Goal: Task Accomplishment & Management: Complete application form

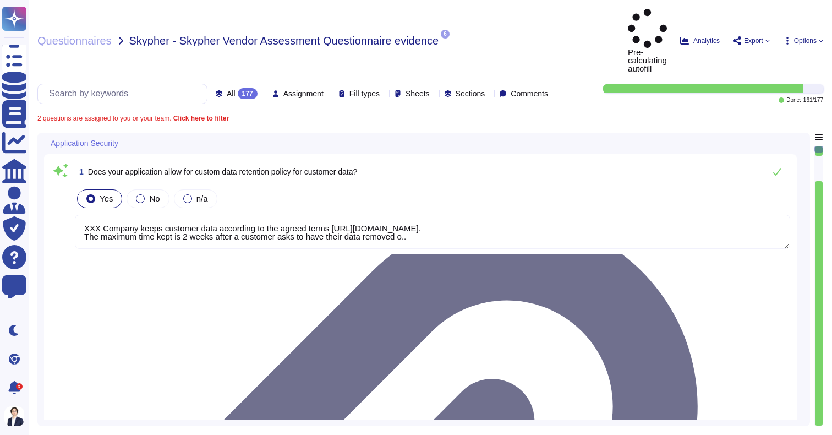
type textarea "XXX Company keeps customer data according to the agreed terms [URL][DOMAIN_NAME…"
type textarea "Yes, our employees access data handed to us on a 'need to know' basis, followin…"
type textarea "Yes, we require Multi-Factor Authentication (MFA) for the administration of our…"
type textarea "XXX Company keeps customer data according to the agreed terms [URL][DOMAIN_NAME…"
type textarea "Yes, our employees access data handed to us on a 'need to know' basis, followin…"
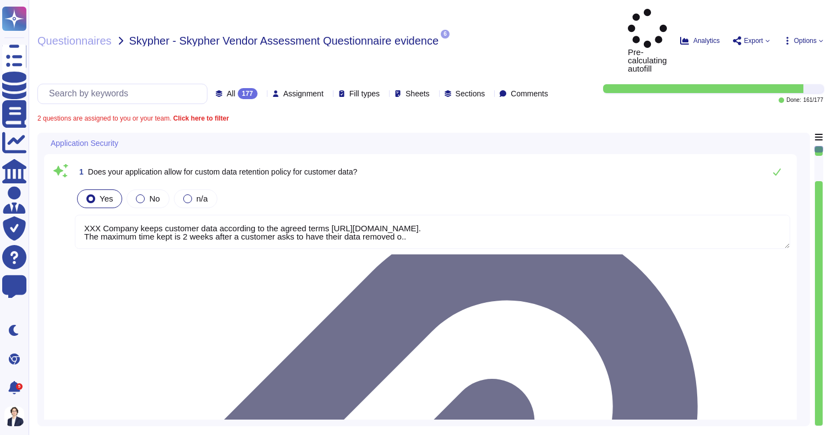
type textarea "XXX Company keeps customer data according to the agreed terms [URL][DOMAIN_NAME…"
type textarea "Yes, our employees access data handed to us on a 'need to know' basis, followin…"
type textarea "XXX Company keeps customer data according to the agreed terms [URL][DOMAIN_NAME…"
type textarea "Yes, our employees access data handed to us on a 'need to know' basis, followin…"
type textarea "XXX Company keeps customer data according to the agreed terms [URL][DOMAIN_NAME…"
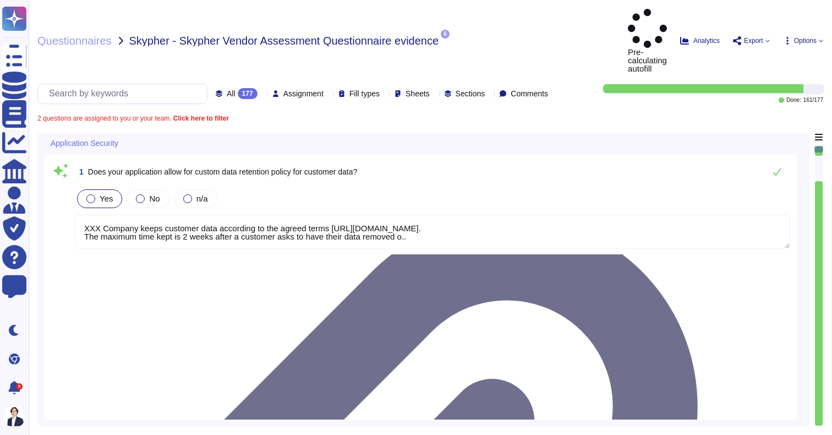
type textarea "Yes, our employees access data handed to us on a 'need to know' basis, followin…"
type textarea "XXX Company keeps customer data according to the agreed terms [URL][DOMAIN_NAME…"
type textarea "Yes, our employees access data handed to us on a 'need to know' basis, followin…"
type textarea "XXX Company keeps customer data according to the agreed terms [URL][DOMAIN_NAME…"
type textarea "Yes, our employees access data handed to us on a 'need to know' basis, followin…"
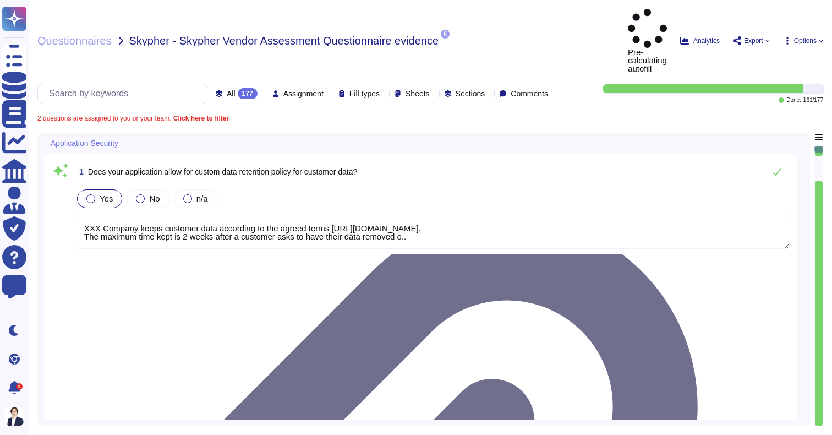
type textarea "XXX Company keeps customer data according to the agreed terms [URL][DOMAIN_NAME…"
type textarea "Yes, our employees access data handed to us on a 'need to know' basis, followin…"
type textarea "XXX Company keeps customer data according to the agreed terms [URL][DOMAIN_NAME…"
type textarea "Yes, our employees access data handed to us on a 'need to know' basis, followin…"
type textarea "XXX Company keeps customer data according to the agreed terms [URL][DOMAIN_NAME…"
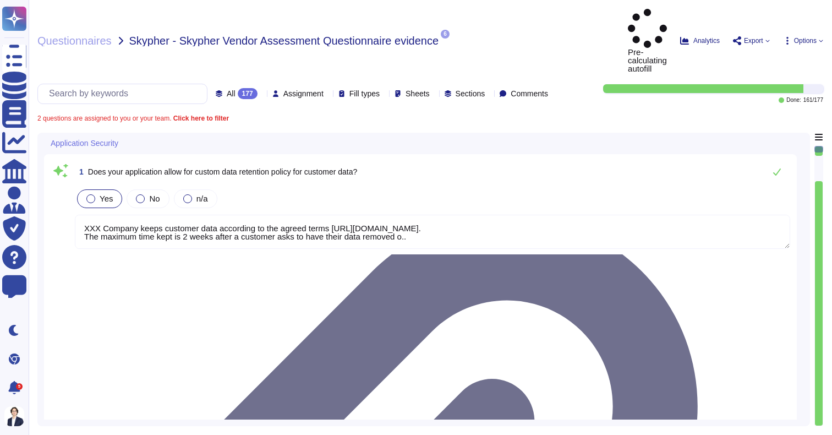
type textarea "Yes, our employees access data handed to us on a 'need to know' basis, followin…"
type textarea "XXX Company keeps customer data according to the agreed terms [URL][DOMAIN_NAME…"
type textarea "Yes, our employees access data handed to us on a 'need to know' basis, followin…"
type textarea "XXX Company keeps customer data according to the agreed terms [URL][DOMAIN_NAME…"
type textarea "Yes, our employees access data handed to us on a 'need to know' basis, followin…"
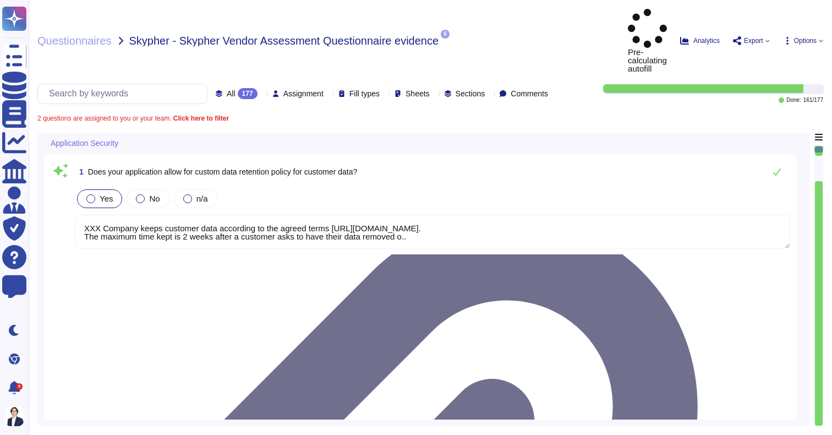
type textarea "XXX Company keeps customer data according to the agreed terms [URL][DOMAIN_NAME…"
type textarea "Yes, our employees access data handed to us on a 'need to know' basis, followin…"
type textarea "XXX Company keeps customer data according to the agreed terms [URL][DOMAIN_NAME…"
type textarea "Yes, our employees access data handed to us on a 'need to know' basis, followin…"
type textarea "XXX Company keeps customer data according to the agreed terms [URL][DOMAIN_NAME…"
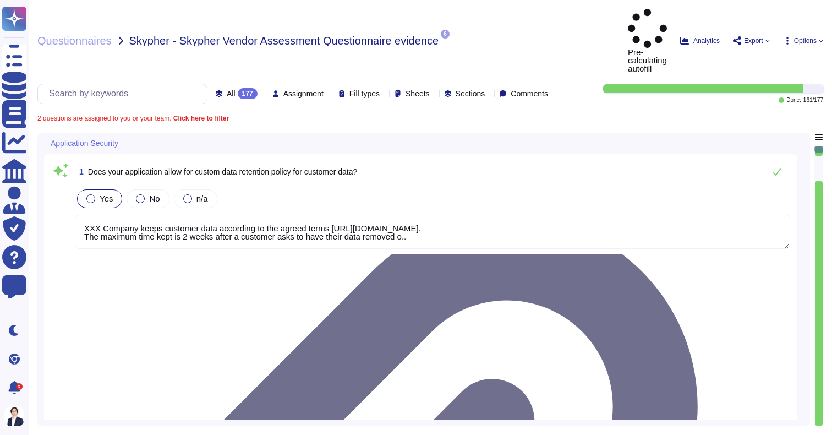
type textarea "Yes, our employees access data handed to us on a 'need to know' basis, followin…"
type textarea "XXX Company keeps customer data according to the agreed terms [URL][DOMAIN_NAME…"
type textarea "Yes, our employees access data handed to us on a 'need to know' basis, followin…"
type textarea "XXX Company keeps customer data according to the agreed terms [URL][DOMAIN_NAME…"
type textarea "Yes, our employees access data handed to us on a 'need to know' basis, followin…"
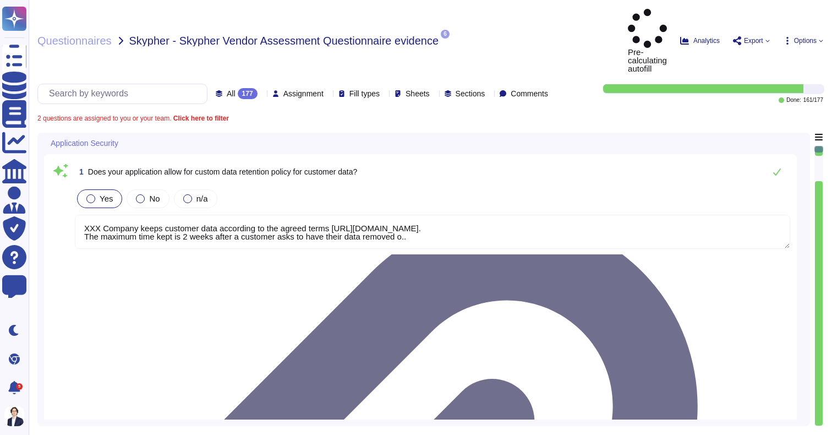
type textarea "XXX Company keeps customer data according to the agreed terms [URL][DOMAIN_NAME…"
type textarea "Yes, our employees access data handed to us on a 'need to know' basis, followin…"
type textarea "XXX Company keeps customer data according to the agreed terms [URL][DOMAIN_NAME…"
type textarea "Yes, our employees access data handed to us on a 'need to know' basis, followin…"
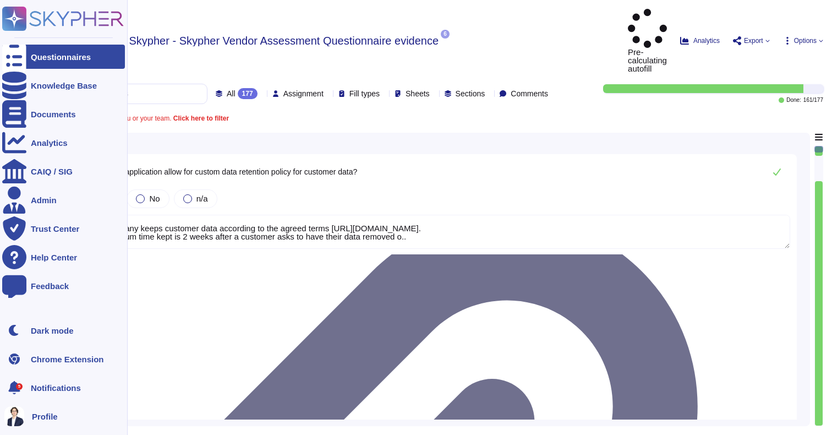
type textarea "XXX Company keeps customer data according to the agreed terms [URL][DOMAIN_NAME…"
type textarea "Yes, our employees access data handed to us on a 'need to know' basis, followin…"
click at [23, 26] on rect at bounding box center [14, 19] width 24 height 24
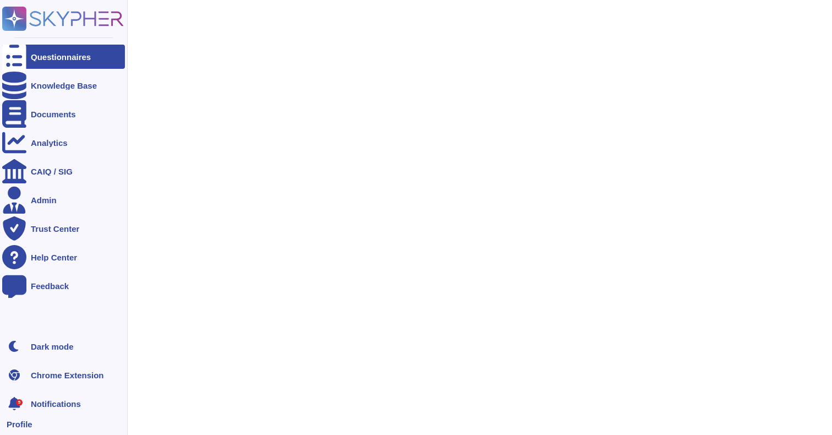
click at [28, 48] on div "Questionnaires" at bounding box center [63, 57] width 123 height 24
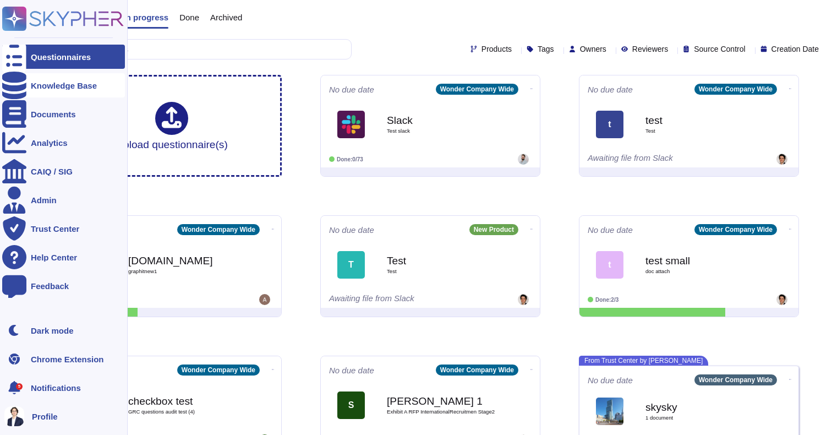
click at [23, 91] on div at bounding box center [14, 85] width 24 height 24
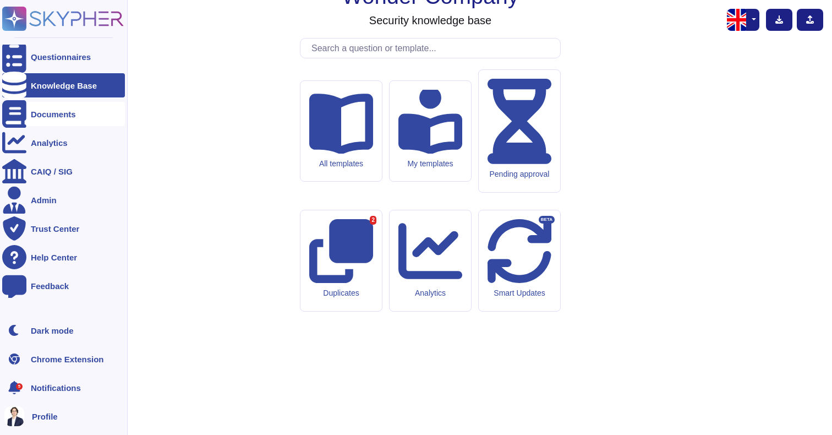
click at [44, 119] on div "Documents" at bounding box center [63, 114] width 123 height 24
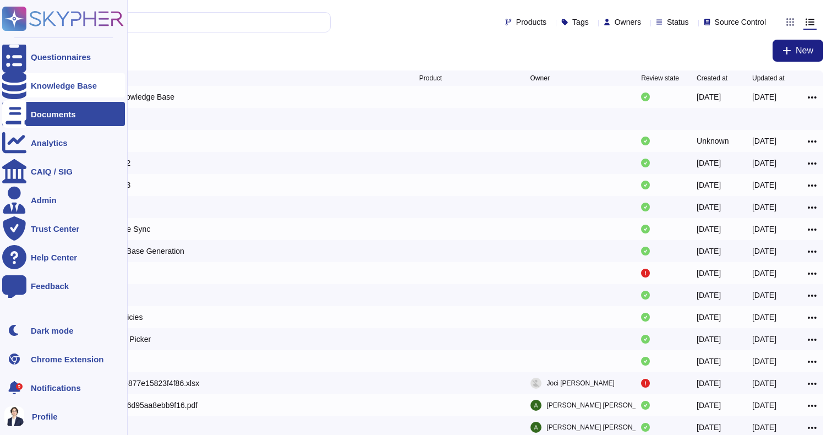
click at [9, 80] on icon at bounding box center [14, 86] width 24 height 28
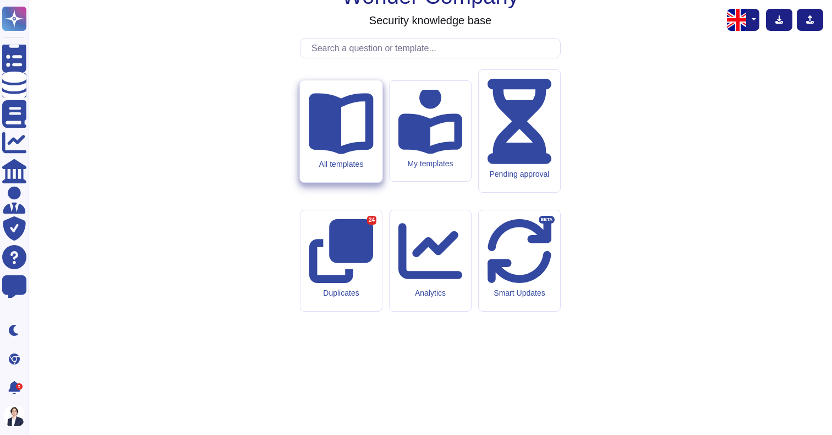
click at [324, 172] on div "All templates" at bounding box center [341, 131] width 82 height 102
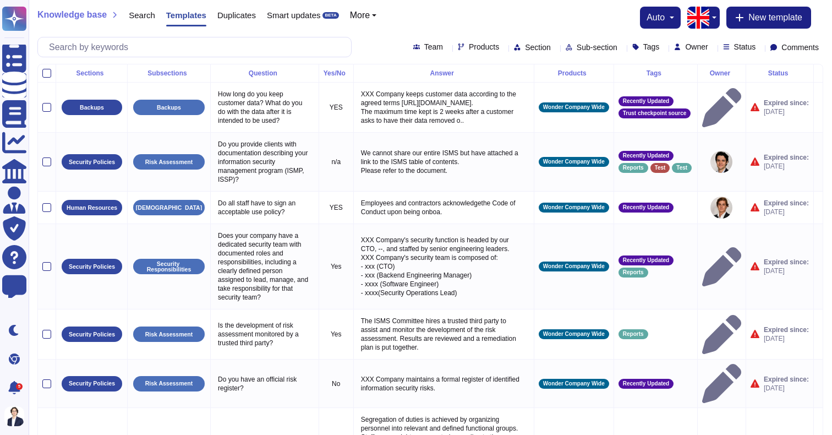
click at [444, 52] on div "Team Products Section Sub-section Tags Owner Status Comments" at bounding box center [430, 47] width 786 height 20
click at [458, 49] on div "Products" at bounding box center [481, 47] width 46 height 8
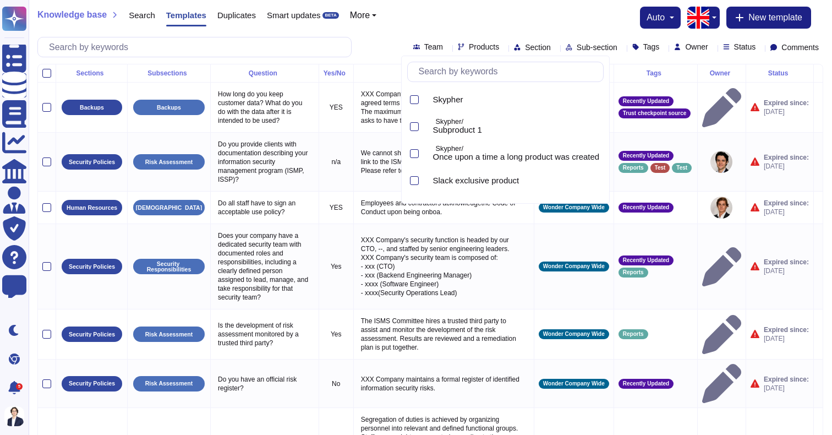
click at [452, 18] on div "Knowledge base Search Templates Duplicates Smart updates BETA More auto New tem…" at bounding box center [430, 18] width 786 height 22
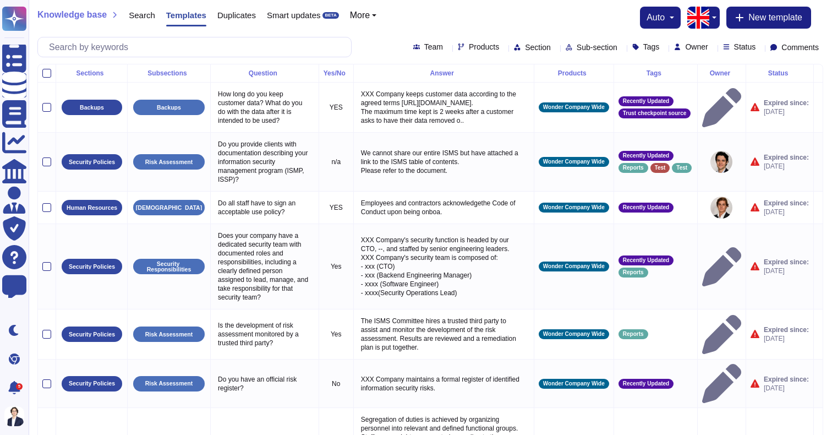
click at [424, 39] on div "Team Products Section Sub-section Tags Owner Status Comments" at bounding box center [430, 47] width 786 height 20
click at [422, 41] on div "Team Products Section Sub-section Tags Owner Status Comments" at bounding box center [430, 47] width 786 height 20
click at [469, 48] on span "Products" at bounding box center [484, 47] width 30 height 8
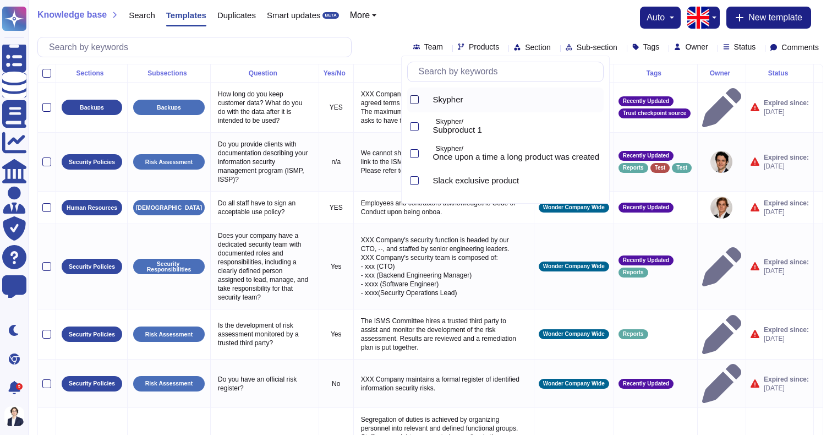
click at [414, 99] on div at bounding box center [414, 99] width 9 height 9
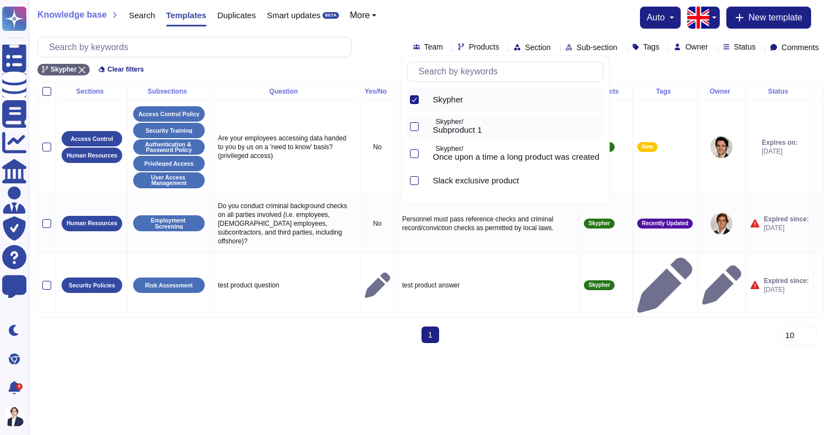
click at [413, 114] on div at bounding box center [413, 126] width 12 height 25
click at [418, 106] on div at bounding box center [413, 100] width 12 height 25
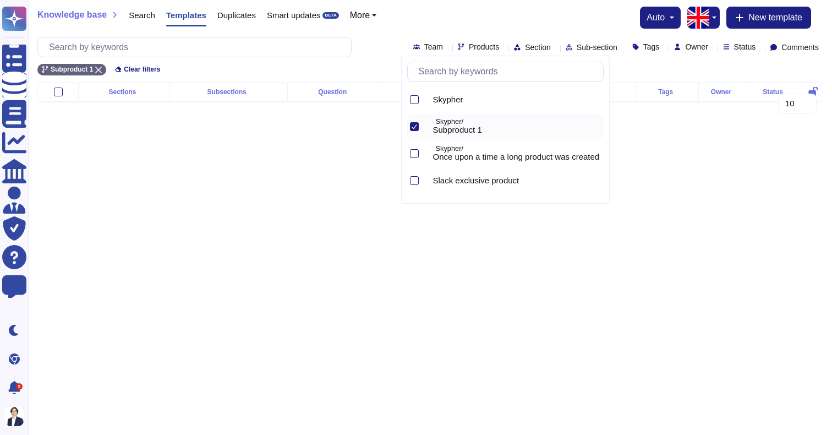
click at [418, 125] on div at bounding box center [414, 126] width 9 height 9
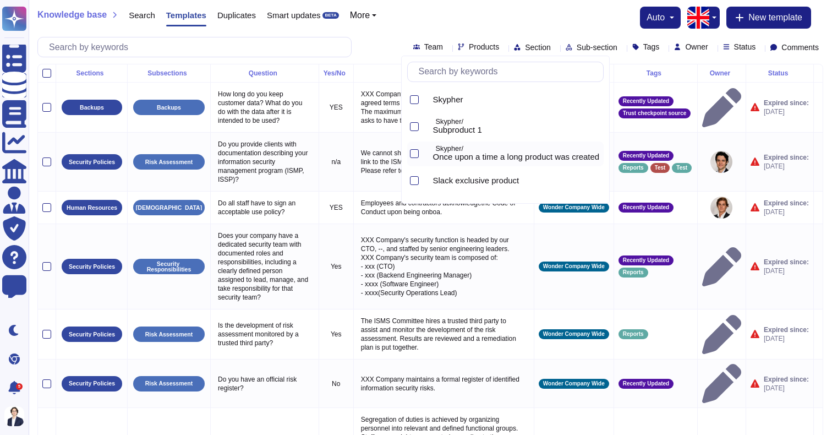
click at [430, 165] on div "Skypher/ Once upon a time a long product was created" at bounding box center [514, 153] width 180 height 25
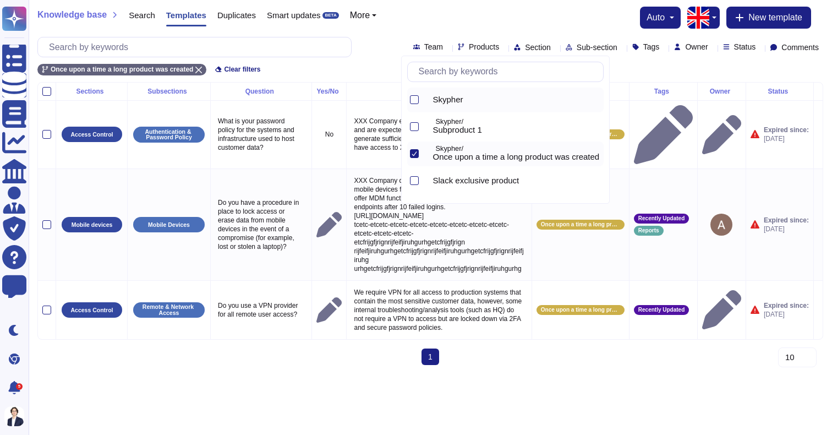
click at [428, 106] on div at bounding box center [426, 100] width 4 height 13
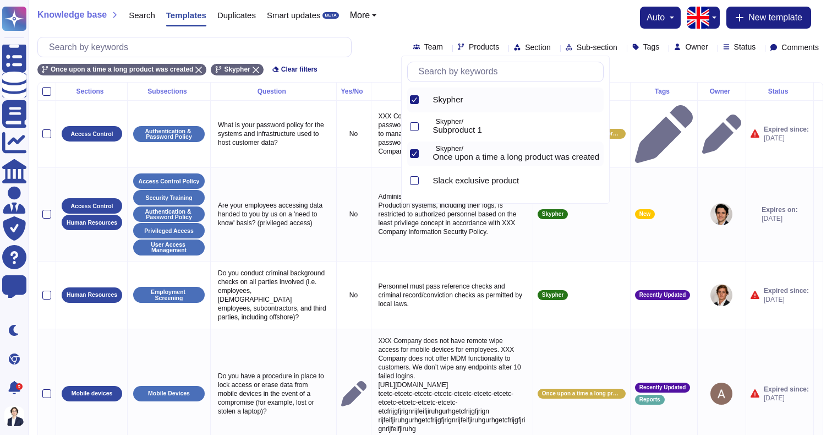
click at [428, 106] on div "Skypher" at bounding box center [514, 100] width 180 height 25
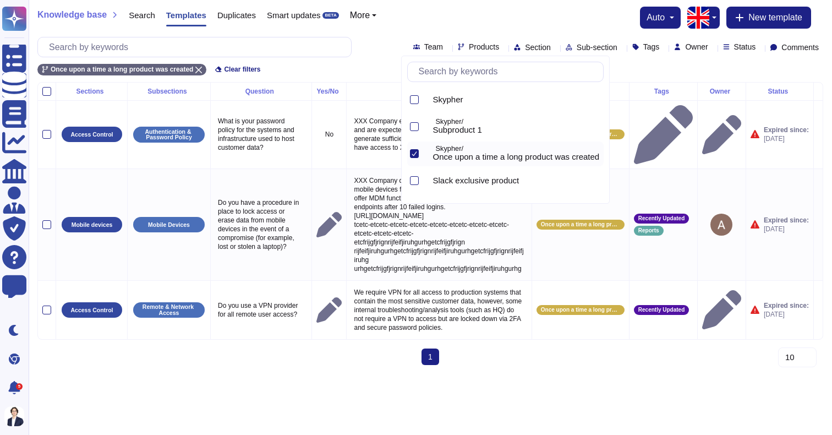
click at [428, 167] on div "Skypher Skypher/ Subproduct 1 Skypher/ Once upon a time a long product was crea…" at bounding box center [505, 143] width 197 height 110
click at [427, 155] on icon at bounding box center [427, 155] width 0 height 0
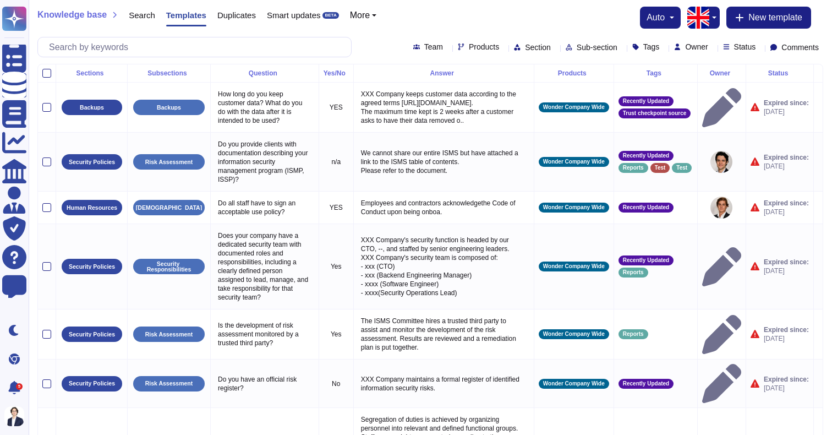
click at [470, 23] on div "Knowledge base Search Templates Duplicates Smart updates BETA More auto New tem…" at bounding box center [430, 18] width 786 height 22
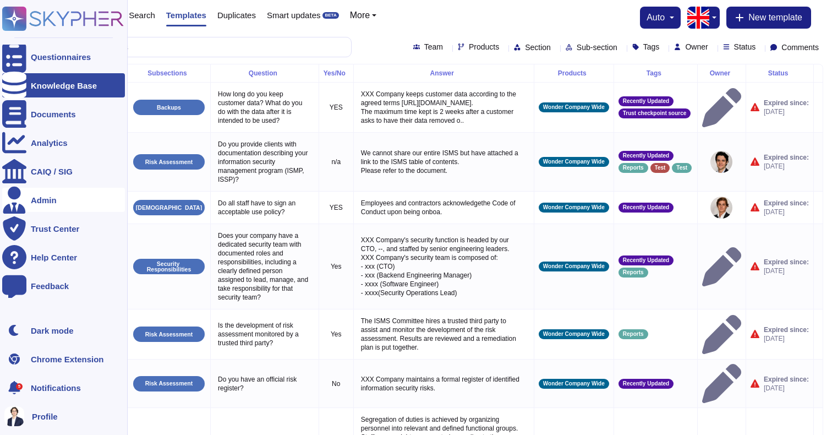
click at [47, 203] on div "Admin" at bounding box center [44, 200] width 26 height 8
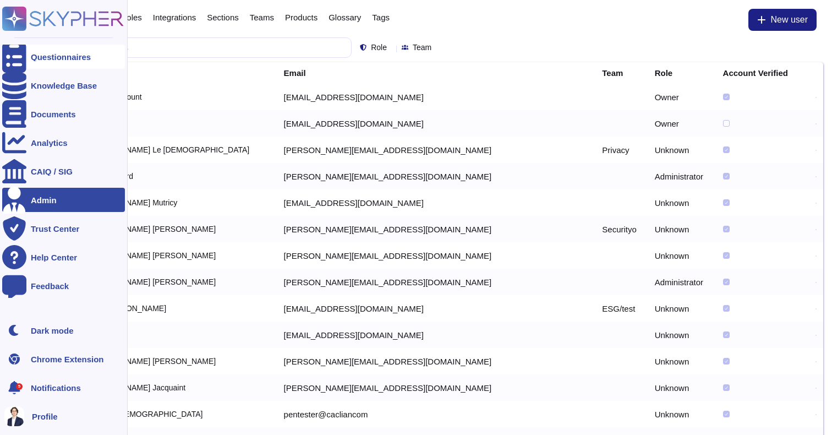
click at [20, 52] on icon at bounding box center [14, 57] width 24 height 32
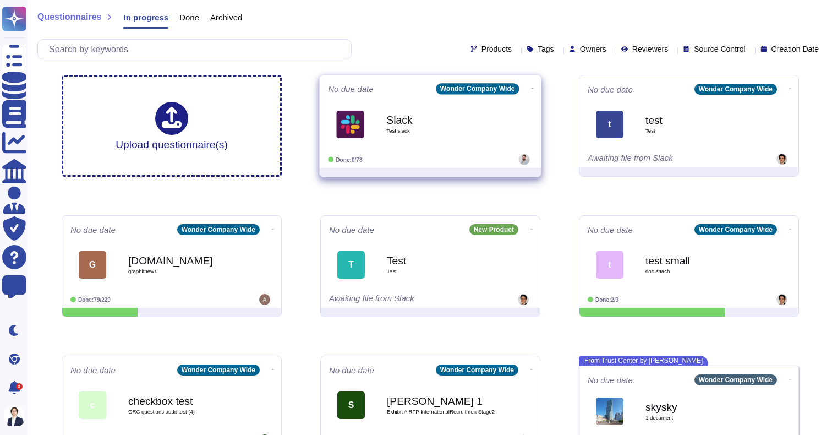
click at [392, 116] on b "Slack" at bounding box center [441, 119] width 111 height 10
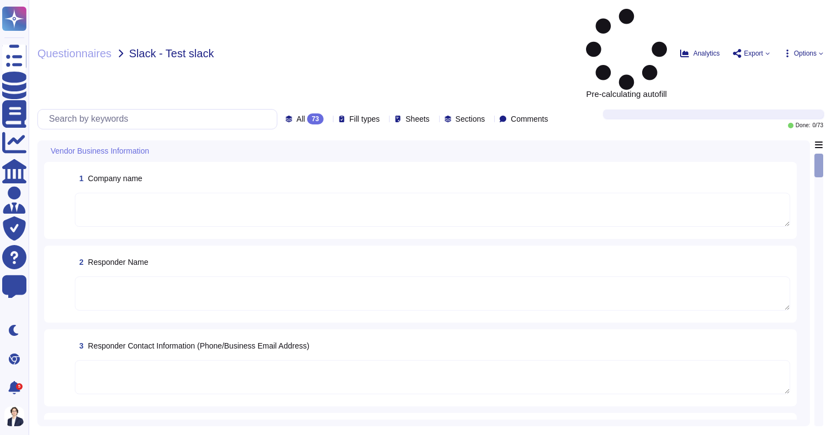
click at [406, 115] on span "Sheets" at bounding box center [418, 119] width 24 height 8
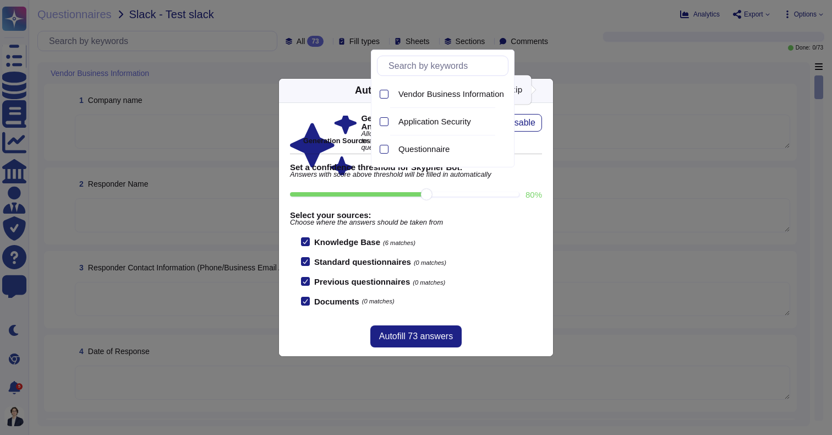
click at [547, 90] on icon at bounding box center [547, 90] width 0 height 0
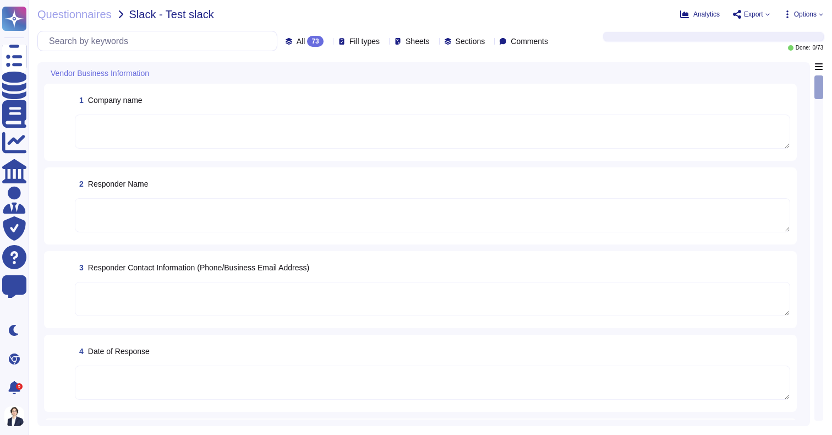
click at [406, 40] on span "Sheets" at bounding box center [418, 41] width 24 height 8
click at [416, 93] on span "Vendor Business Information" at bounding box center [451, 94] width 106 height 10
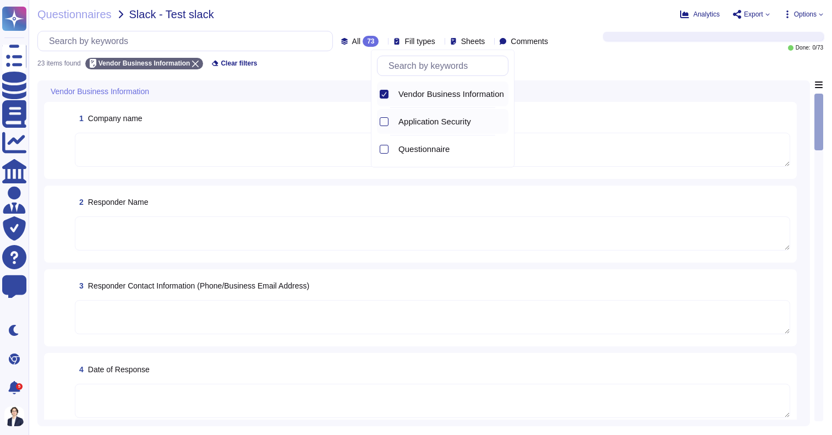
click at [412, 130] on div "Application Security" at bounding box center [451, 121] width 114 height 25
click at [413, 104] on div "Vendor Business Information" at bounding box center [451, 93] width 114 height 25
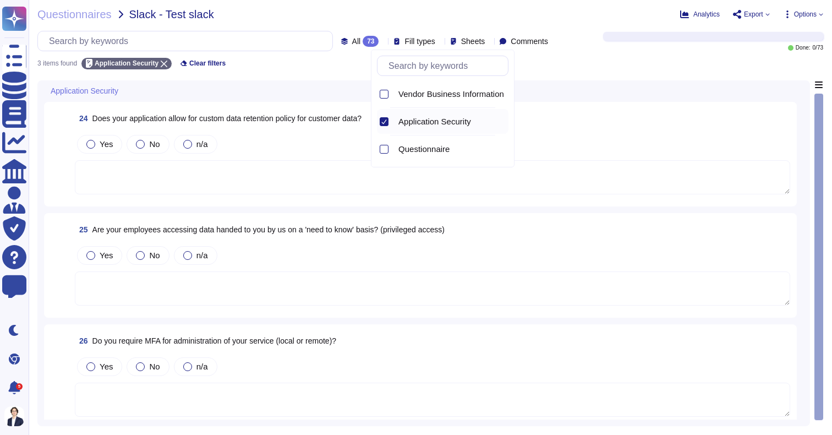
click at [413, 119] on span "Application Security" at bounding box center [434, 122] width 73 height 10
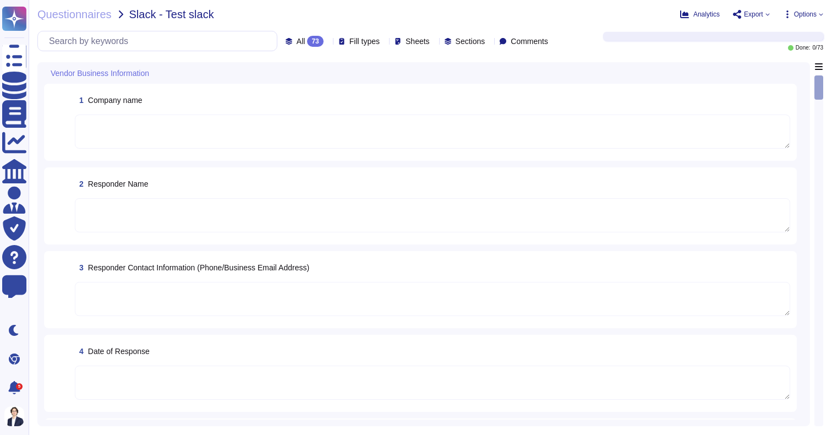
click at [511, 45] on span "Comments" at bounding box center [529, 41] width 37 height 8
click at [456, 42] on span "Sections" at bounding box center [471, 41] width 30 height 8
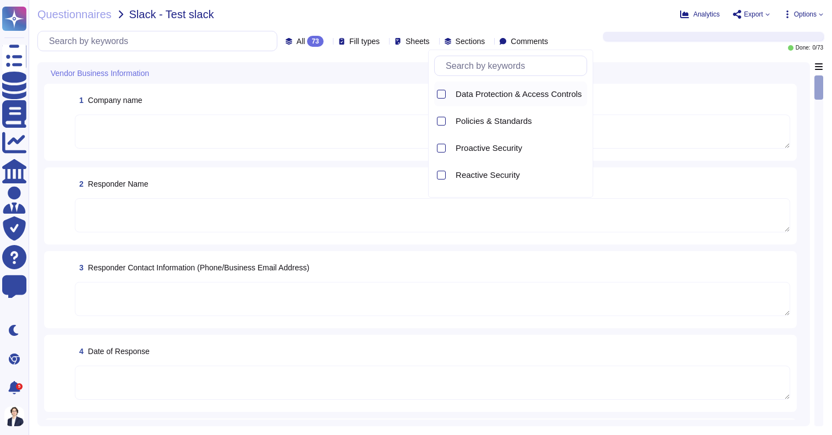
click at [452, 95] on div "Data Protection & Access Controls" at bounding box center [519, 94] width 136 height 10
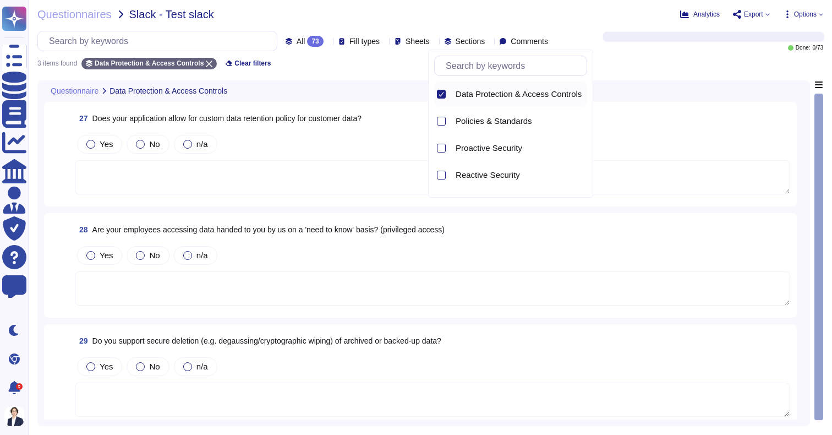
click at [454, 95] on div "Data Protection & Access Controls" at bounding box center [519, 94] width 136 height 10
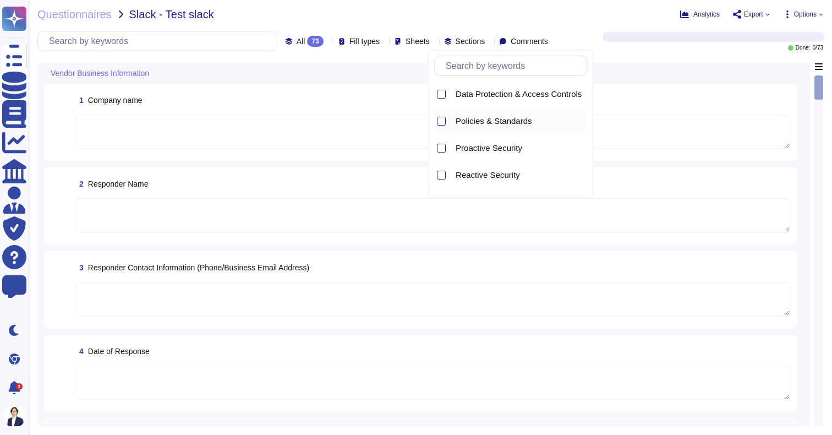
click at [490, 126] on div "Policies & Standards" at bounding box center [519, 120] width 136 height 25
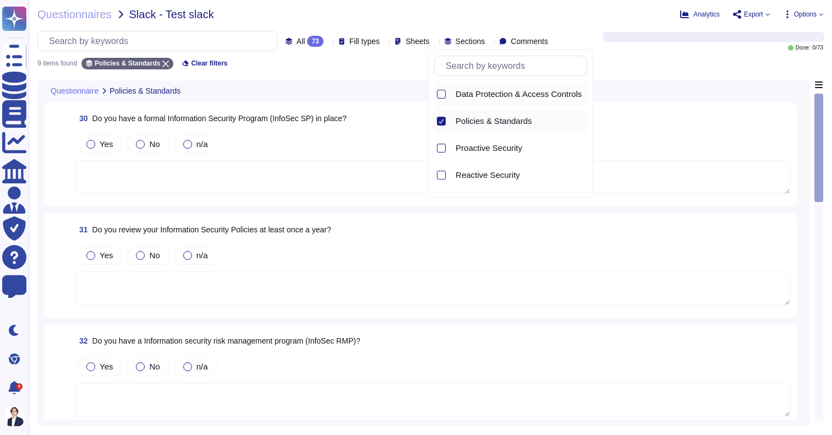
click at [484, 96] on span "Data Protection & Access Controls" at bounding box center [519, 94] width 126 height 10
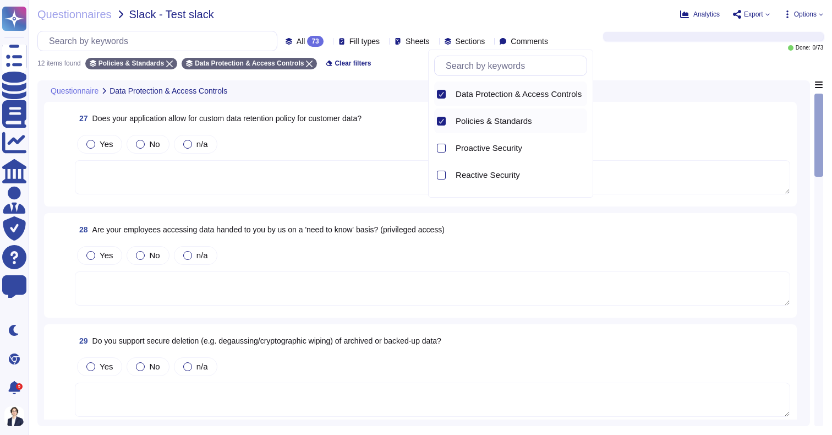
click at [482, 116] on span "Policies & Standards" at bounding box center [494, 121] width 76 height 10
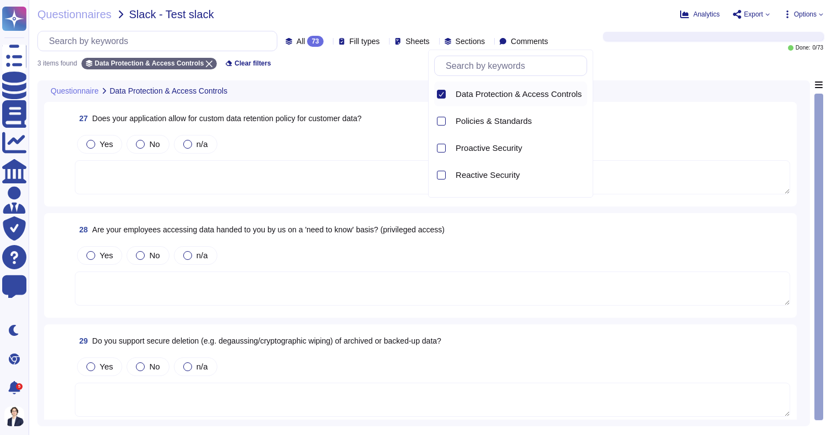
click at [482, 96] on span "Data Protection & Access Controls" at bounding box center [519, 94] width 126 height 10
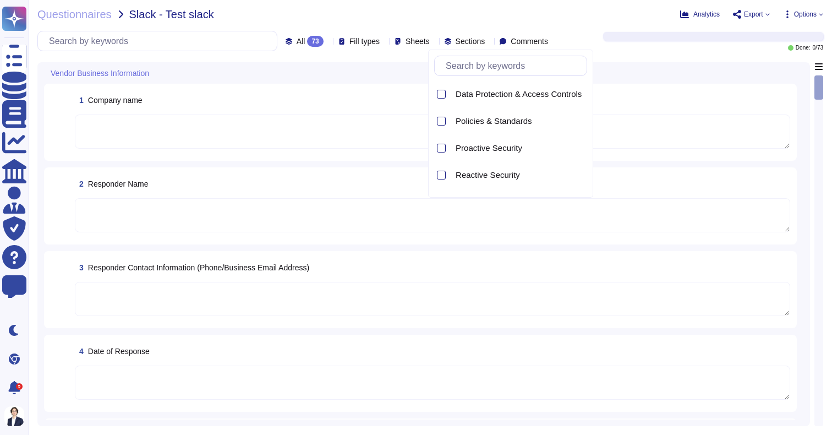
click at [434, 38] on div at bounding box center [434, 41] width 0 height 8
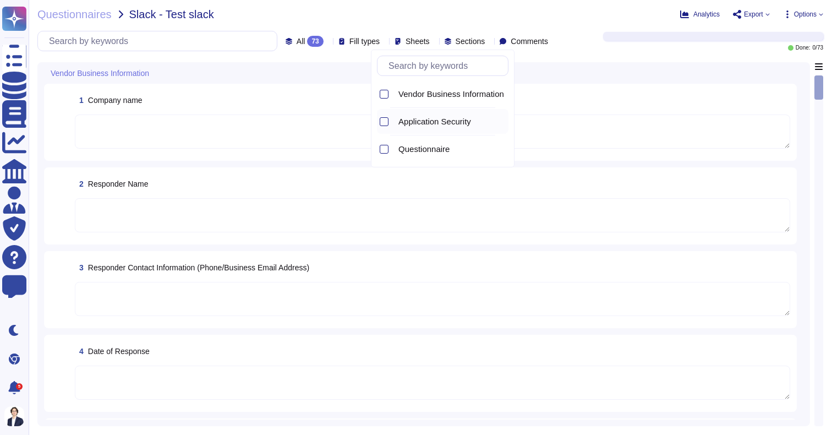
click at [406, 124] on span "Application Security" at bounding box center [434, 122] width 73 height 10
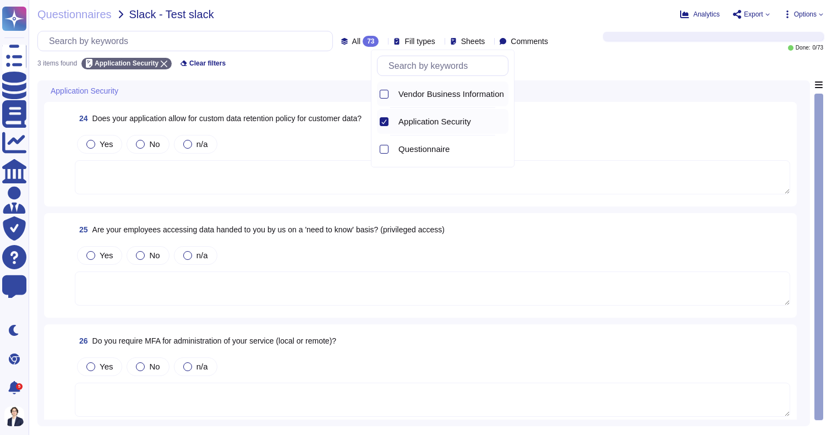
click at [404, 101] on div "Vendor Business Information" at bounding box center [451, 93] width 114 height 25
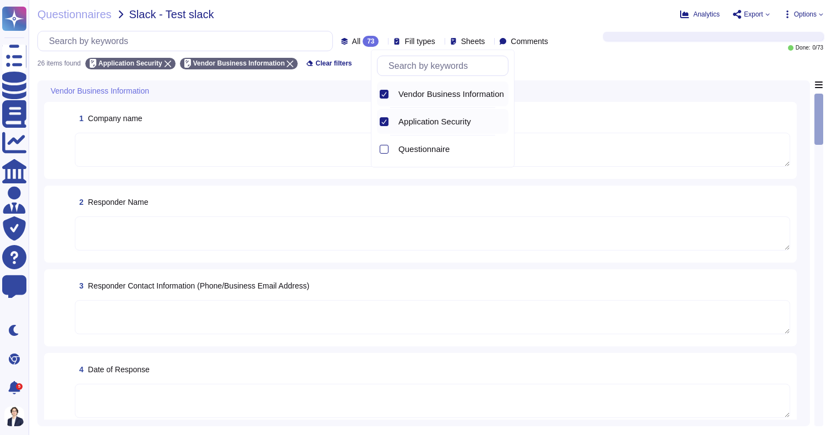
click at [404, 100] on div "Vendor Business Information" at bounding box center [451, 93] width 114 height 25
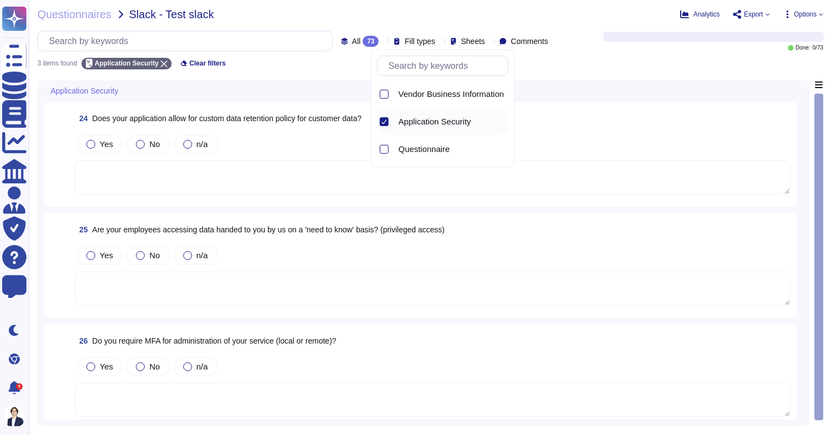
click at [404, 118] on span "Application Security" at bounding box center [434, 122] width 73 height 10
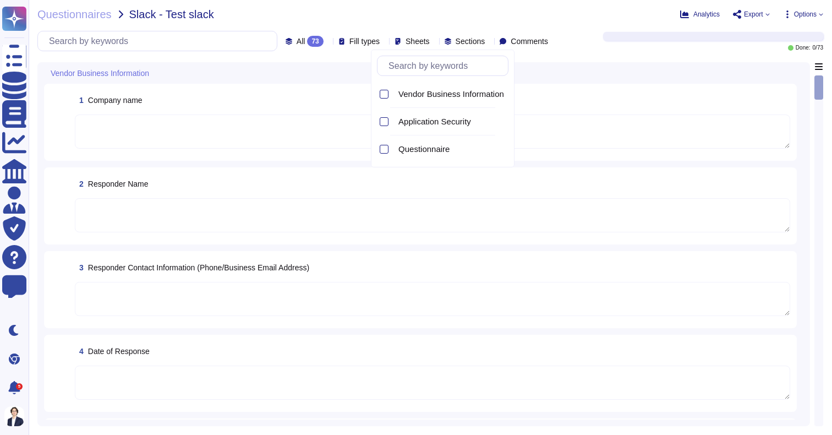
click at [349, 41] on span "Fill types" at bounding box center [364, 41] width 30 height 8
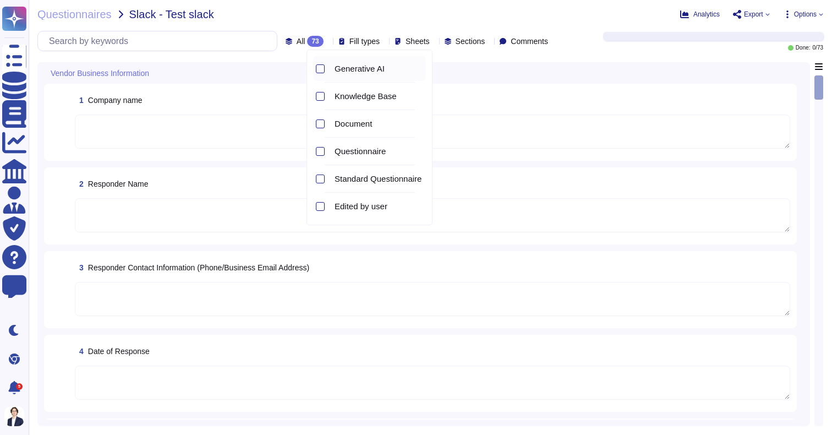
click at [351, 70] on span "Generative AI" at bounding box center [360, 69] width 50 height 10
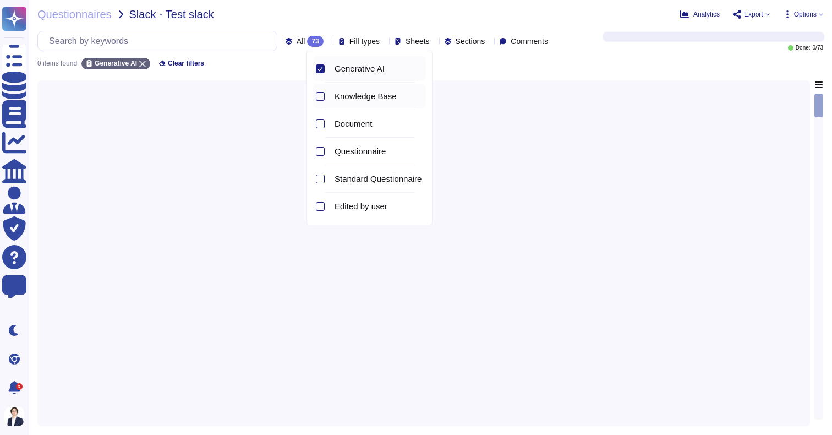
click at [351, 100] on span "Knowledge Base" at bounding box center [366, 96] width 62 height 10
click at [349, 64] on span "Generative AI" at bounding box center [360, 69] width 50 height 10
click at [346, 106] on div "Knowledge Base" at bounding box center [378, 96] width 96 height 25
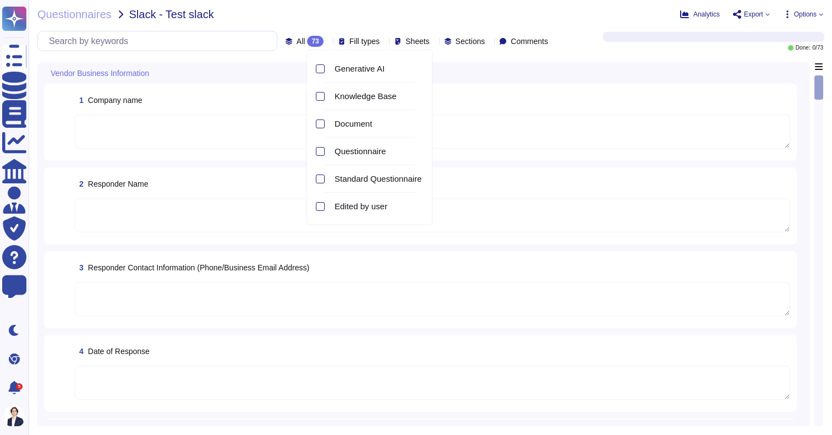
click at [352, 19] on div "Questionnaires Slack - Test slack" at bounding box center [275, 14] width 477 height 11
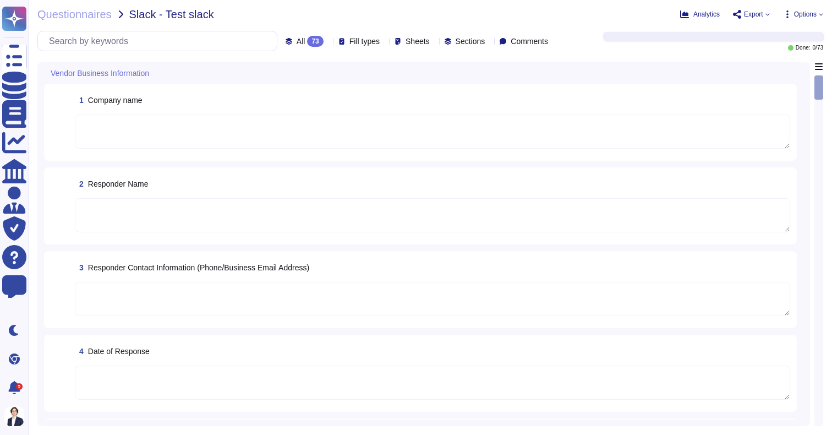
click at [347, 31] on div "All 73 Fill types Sheets Sections Comments" at bounding box center [294, 41] width 515 height 20
click at [347, 36] on div "Fill types" at bounding box center [361, 41] width 46 height 11
click at [349, 37] on span "Fill types" at bounding box center [364, 41] width 30 height 8
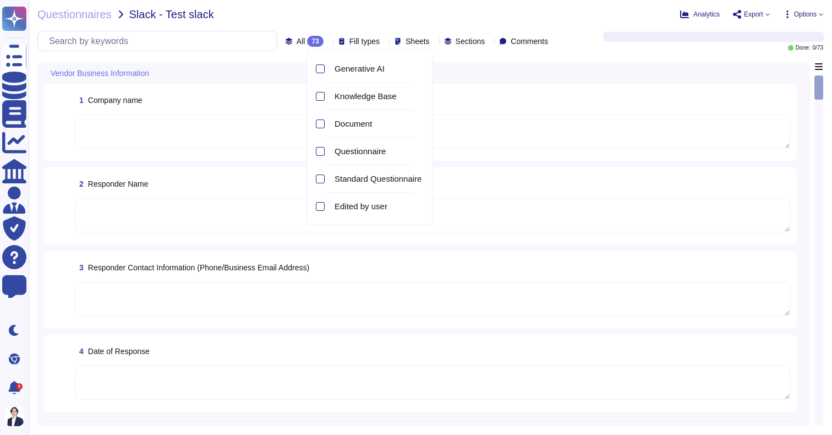
click at [361, 20] on div "Questionnaires Slack - Test slack Analytics Export Options All 73 Fill types Sh…" at bounding box center [431, 217] width 804 height 435
